Goal: Task Accomplishment & Management: Use online tool/utility

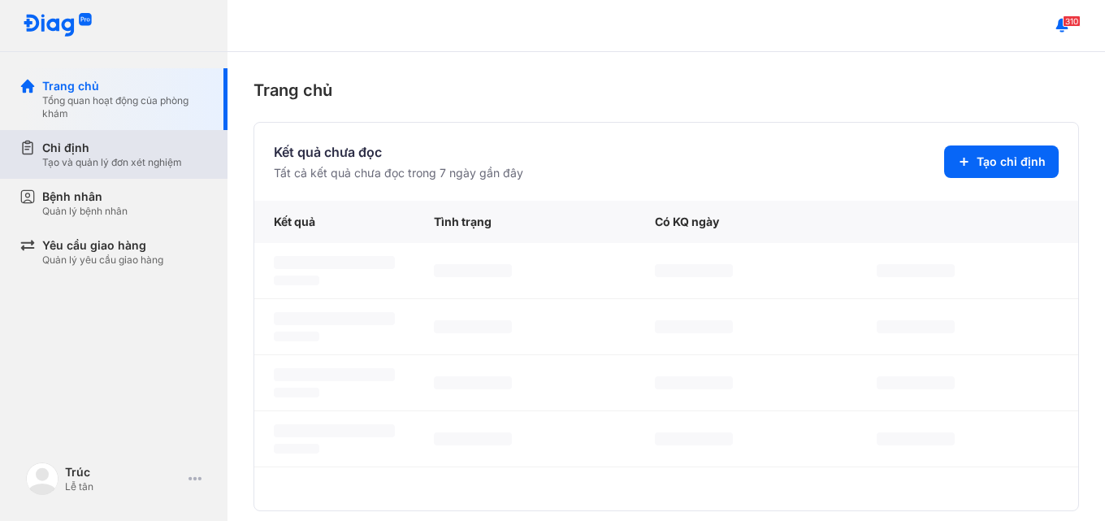
click at [122, 164] on div "Tạo và quản lý đơn xét nghiệm" at bounding box center [112, 162] width 140 height 13
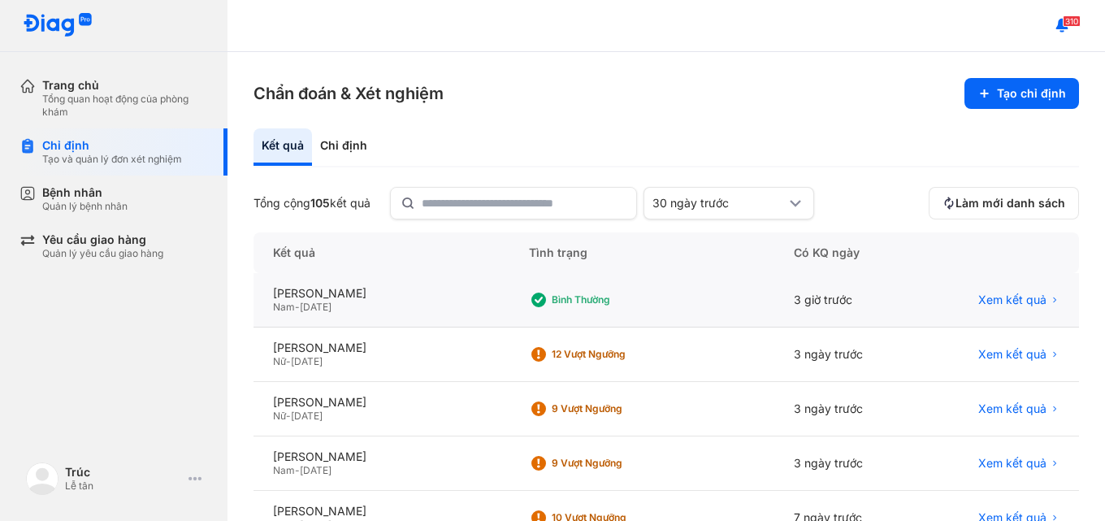
click at [639, 309] on div "Bình thường" at bounding box center [608, 300] width 159 height 24
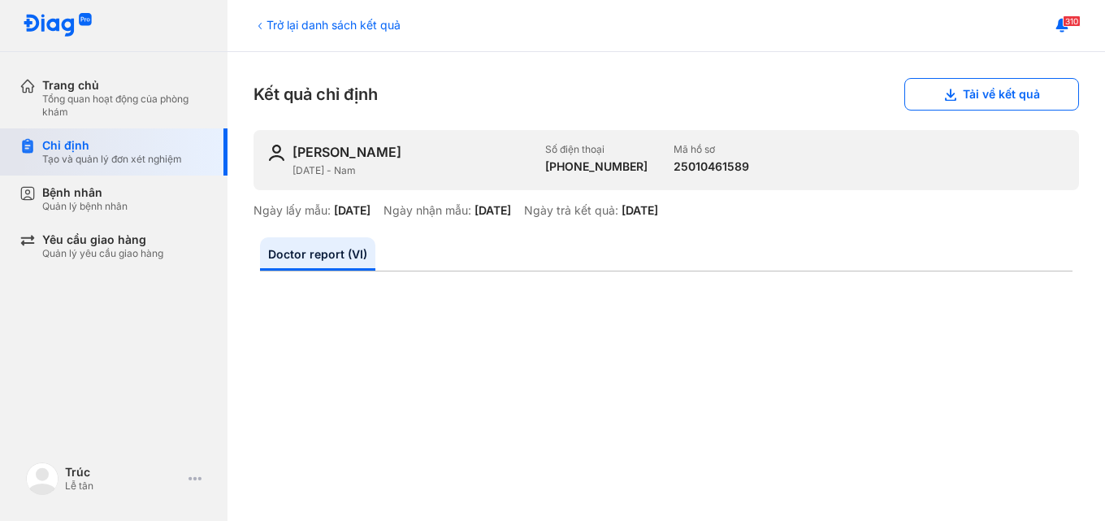
click at [39, 138] on div "Chỉ định Tạo và quản lý đơn xét nghiệm" at bounding box center [124, 151] width 208 height 47
